Goal: Task Accomplishment & Management: Manage account settings

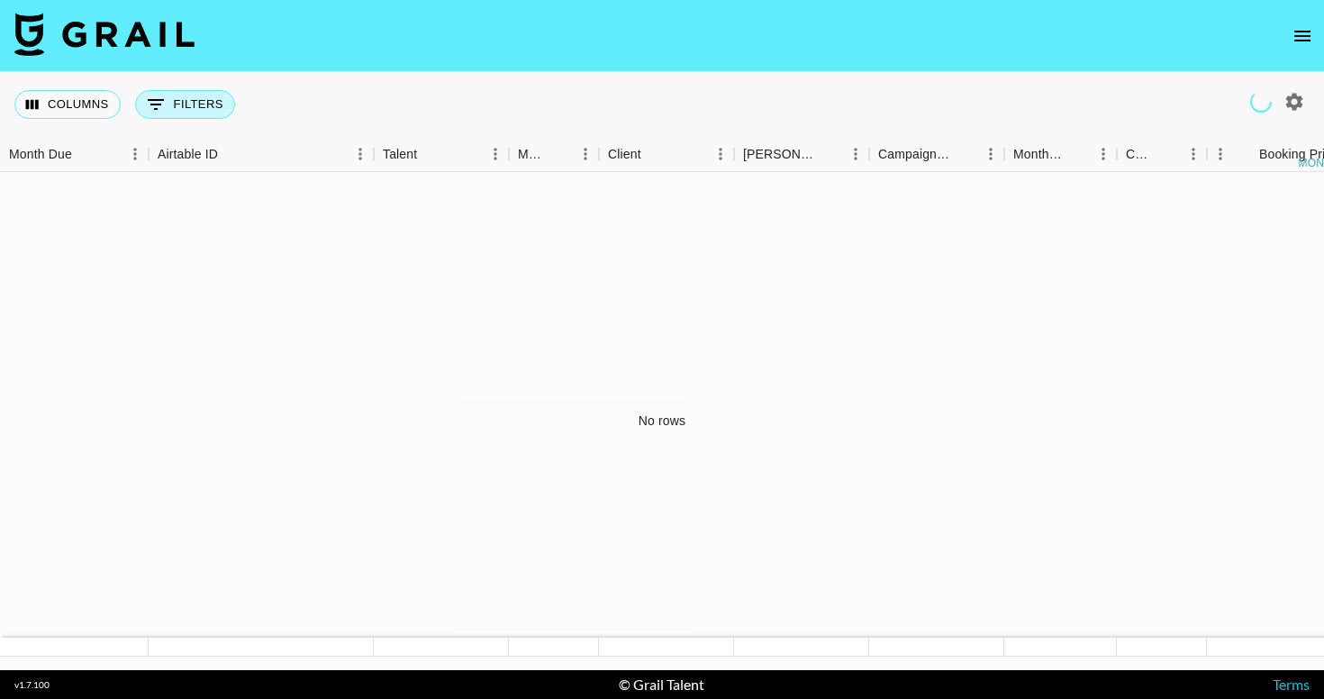
click at [224, 106] on button "0 Filters" at bounding box center [185, 104] width 100 height 29
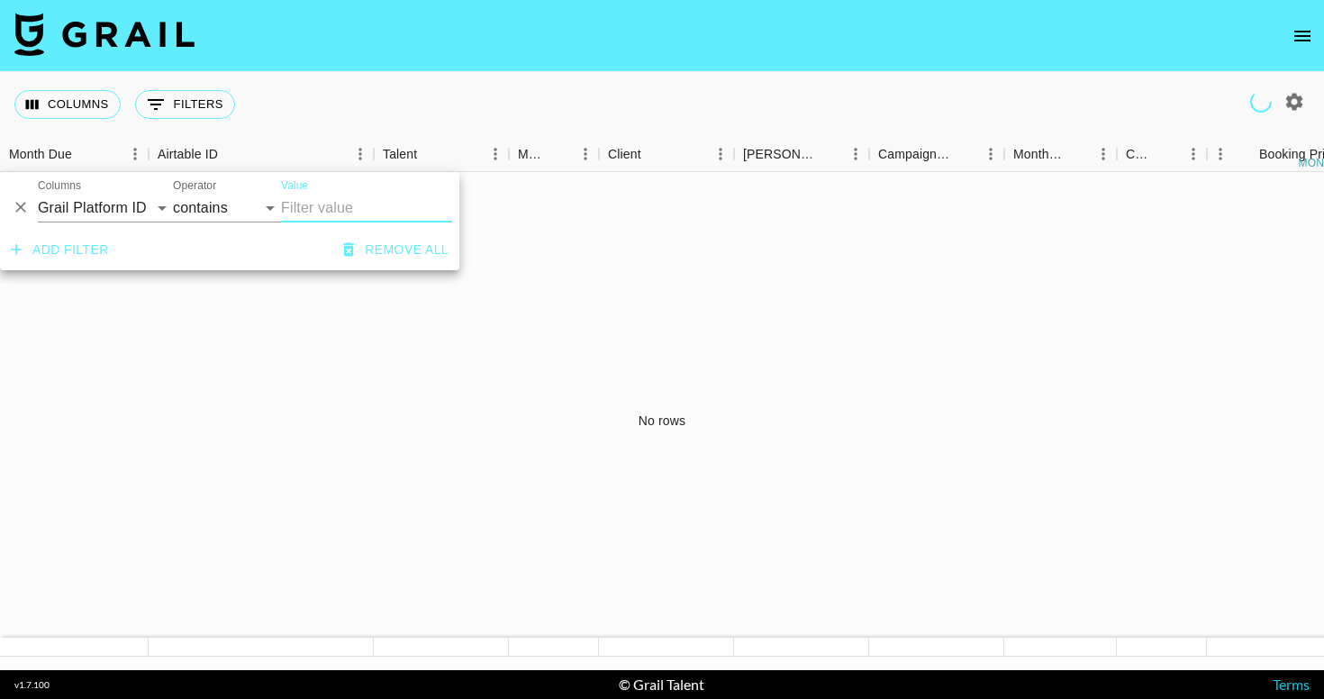
click at [360, 104] on div "Columns 0 Filters + Booking" at bounding box center [662, 104] width 1324 height 65
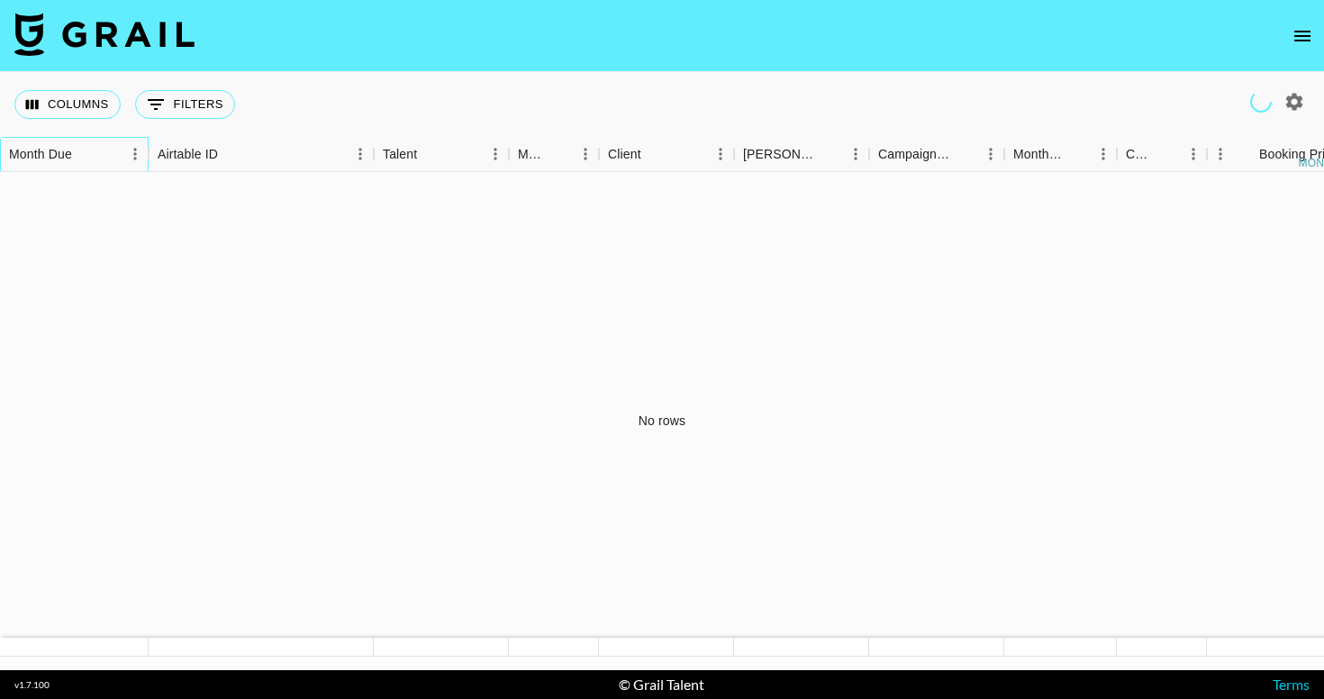
click at [58, 144] on div "Month Due" at bounding box center [40, 154] width 63 height 35
click at [1294, 104] on icon "button" at bounding box center [1295, 102] width 22 height 22
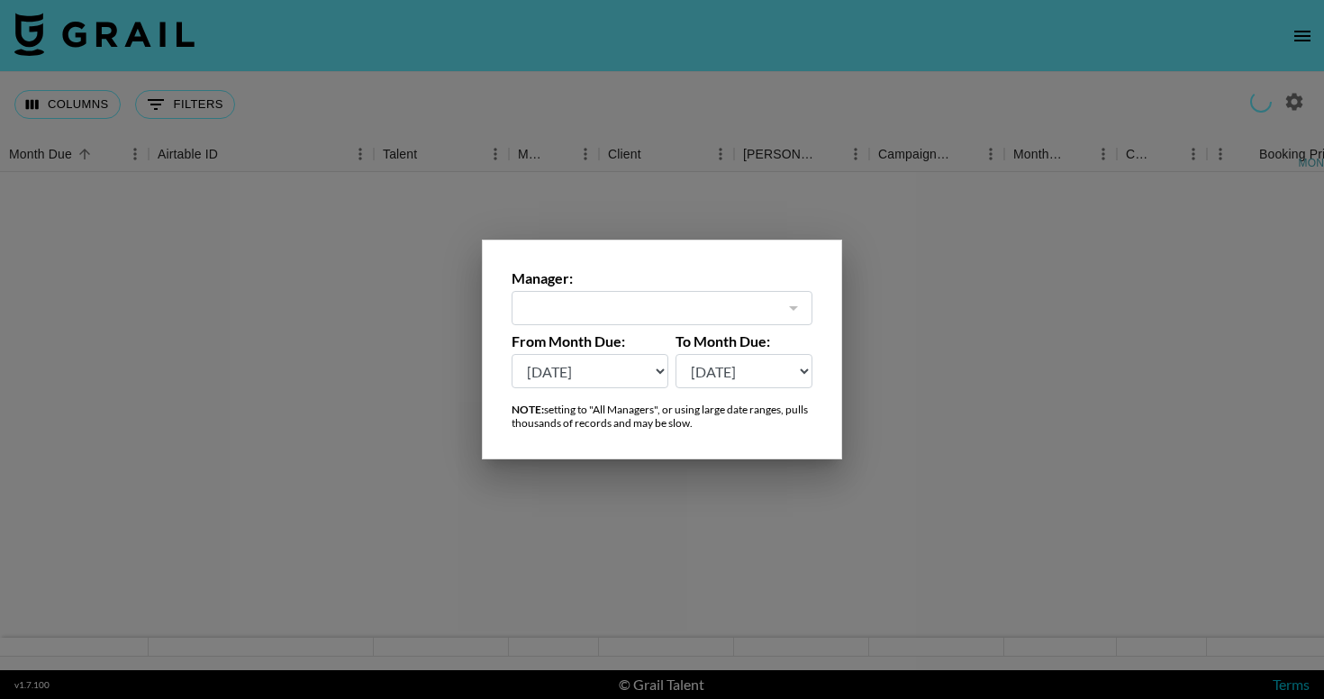
click at [610, 364] on select "[DATE] Aug '[DATE] Jun '[DATE] Apr '[DATE] Feb '[DATE] Dec '[DATE] Oct '[DATE] …" at bounding box center [590, 371] width 157 height 34
select select "[DATE]"
click at [512, 354] on select "[DATE] Aug '[DATE] Jun '[DATE] Apr '[DATE] Feb '[DATE] Dec '[DATE] Oct '[DATE] …" at bounding box center [590, 371] width 157 height 34
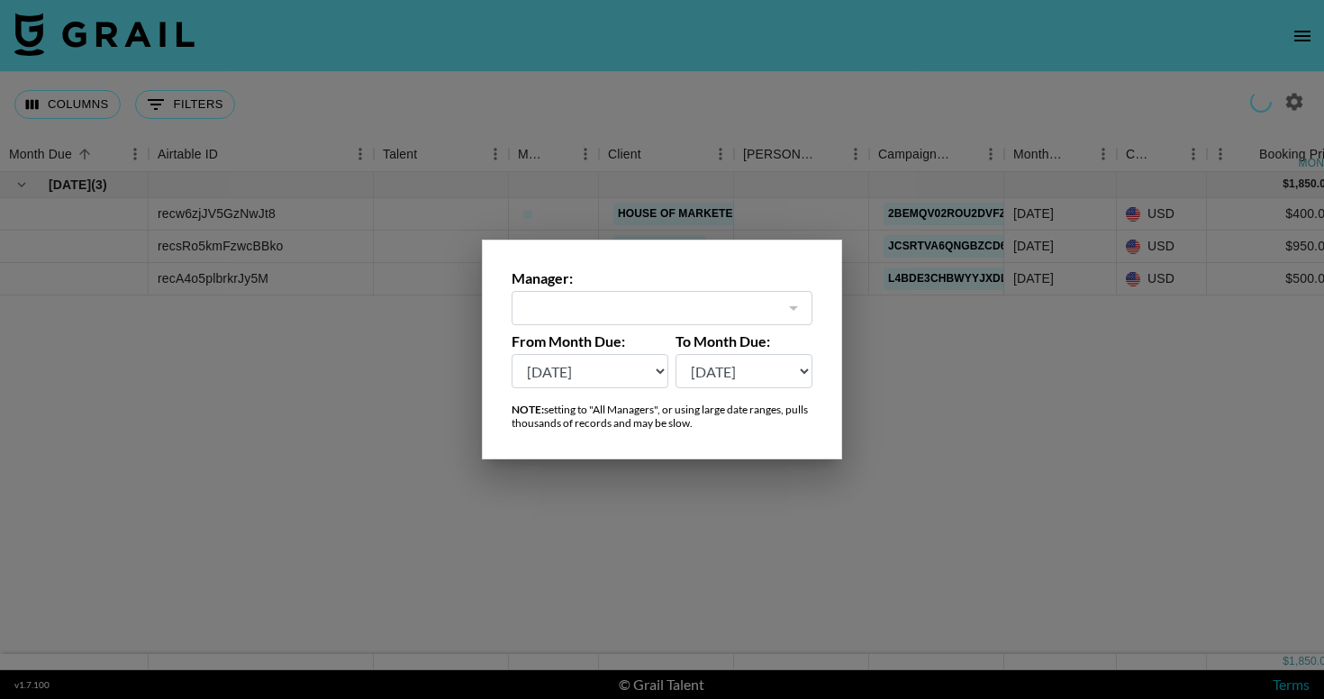
click at [986, 372] on div at bounding box center [662, 349] width 1324 height 699
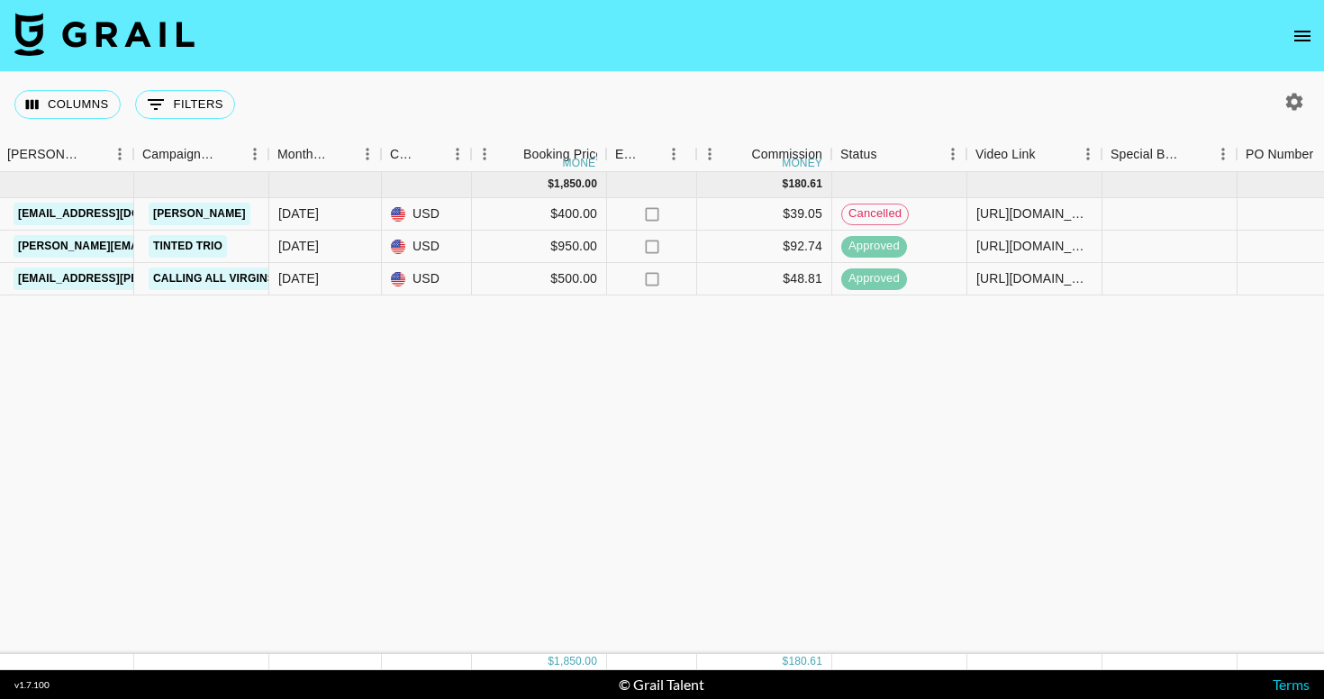
scroll to position [0, 740]
click at [1005, 212] on div "[URL][DOMAIN_NAME]" at bounding box center [1030, 213] width 116 height 18
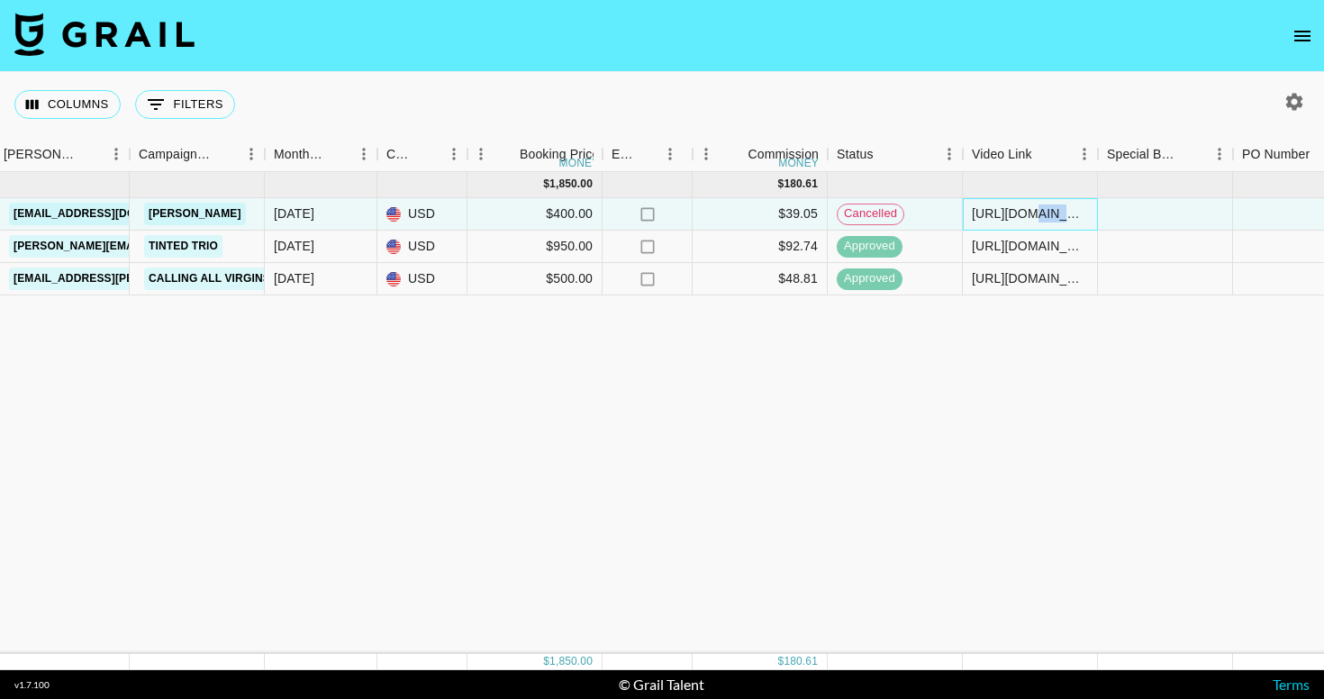
drag, startPoint x: 1015, startPoint y: 216, endPoint x: 1069, endPoint y: 217, distance: 54.1
click at [1070, 217] on div "[URL][DOMAIN_NAME]" at bounding box center [1030, 213] width 116 height 18
drag, startPoint x: 974, startPoint y: 215, endPoint x: 1152, endPoint y: 215, distance: 178.4
click at [1152, 215] on div "recw6zjJV5GzNwJt8 lilsamosa_ [EMAIL_ADDRESS][DOMAIN_NAME] House of Marketers [E…" at bounding box center [755, 214] width 2991 height 32
click at [928, 372] on div "[DATE] ( 3 ) $ 1,850.00 $ 180.61 recw6zjJV5GzNwJt8 lilsamosa_ [EMAIL_ADDRESS][D…" at bounding box center [755, 413] width 2991 height 482
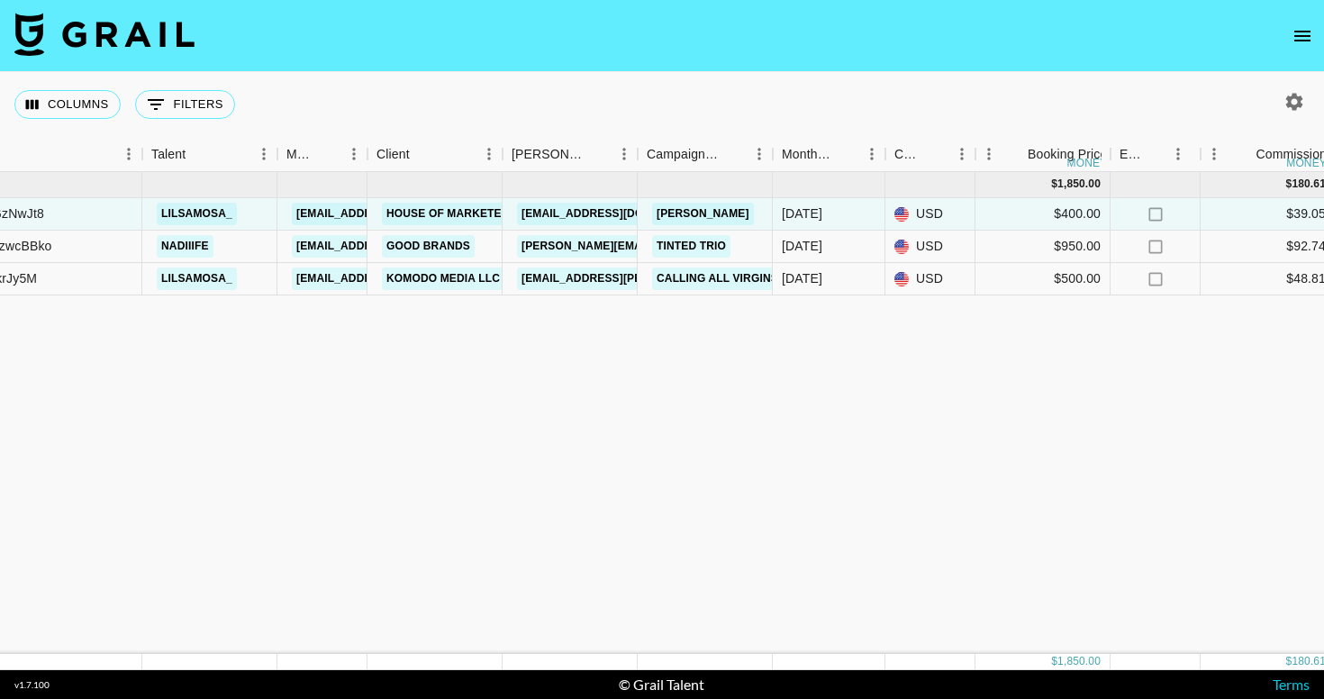
scroll to position [0, 0]
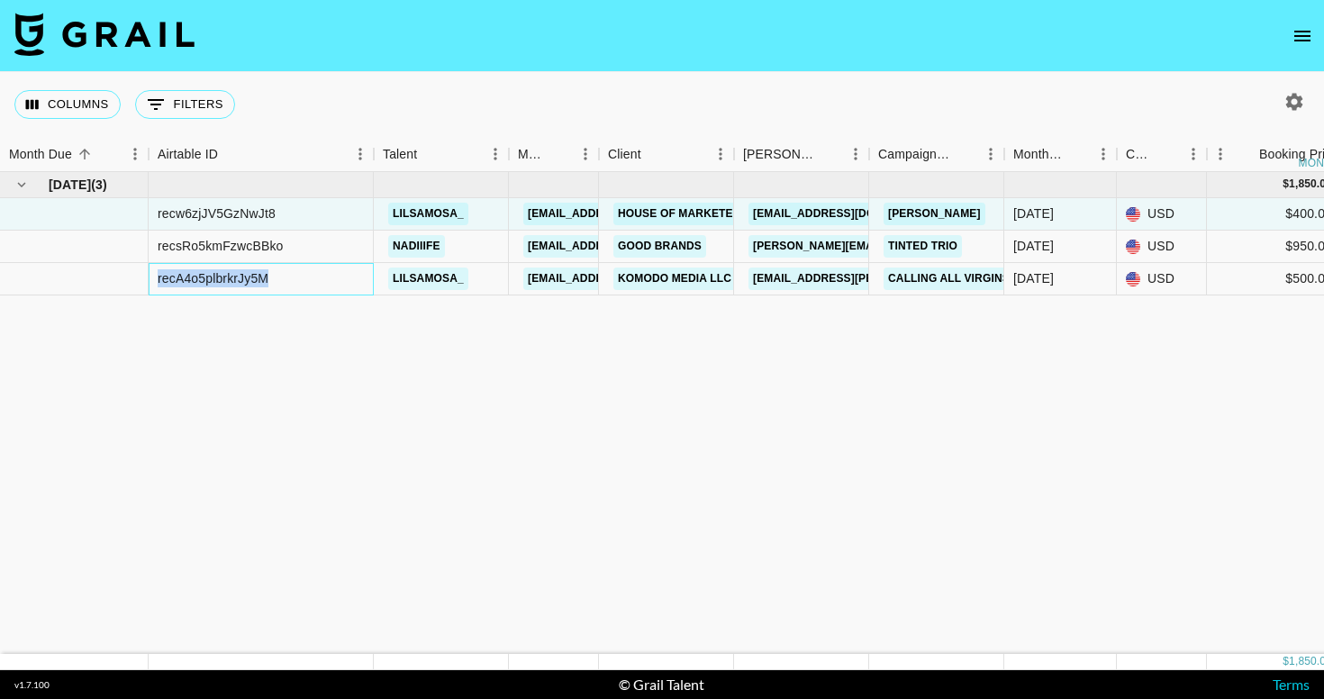
drag, startPoint x: 295, startPoint y: 281, endPoint x: 144, endPoint y: 281, distance: 151.3
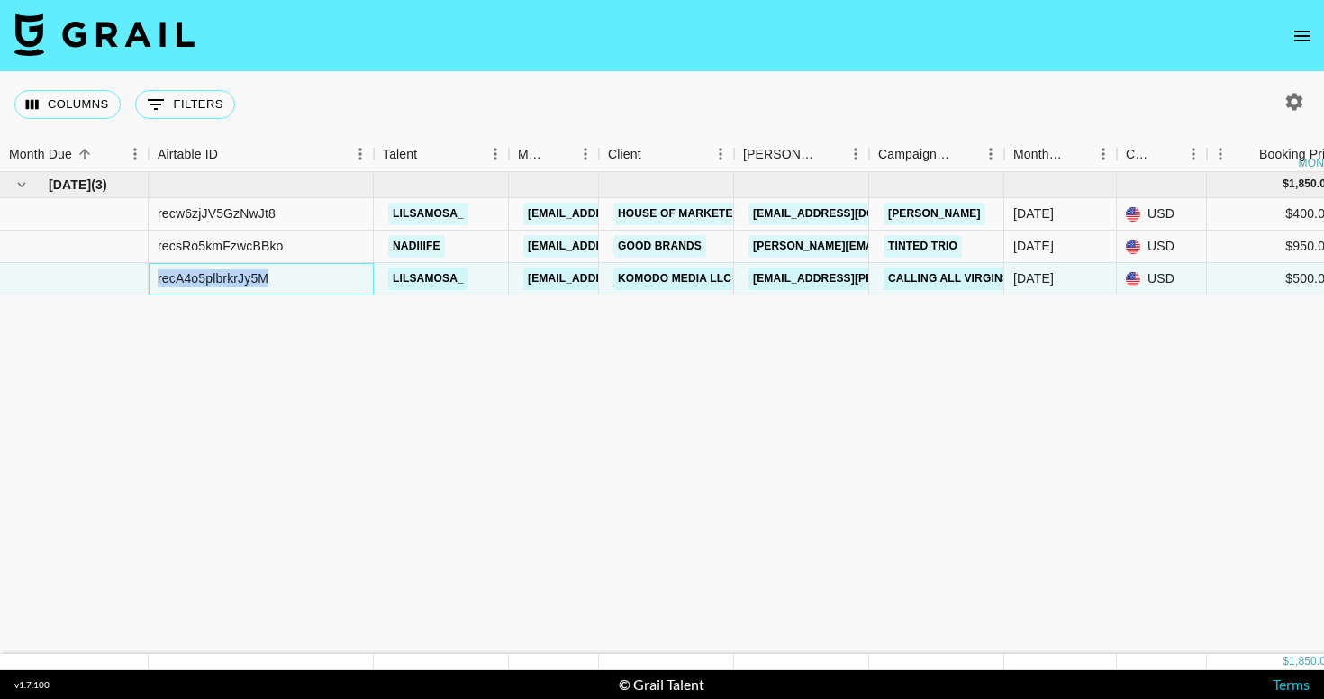
copy div "recA4o5plbrkrJy5M"
